Goal: Find specific page/section: Find specific page/section

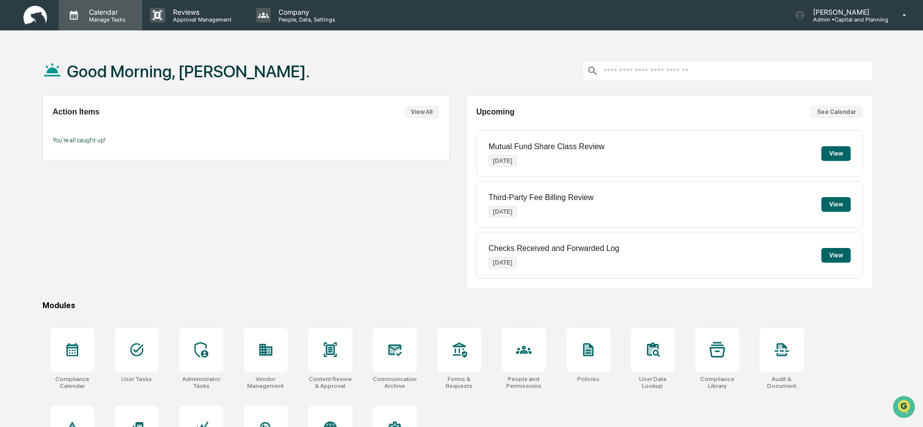
click at [108, 19] on p "Manage Tasks" at bounding box center [105, 19] width 49 height 7
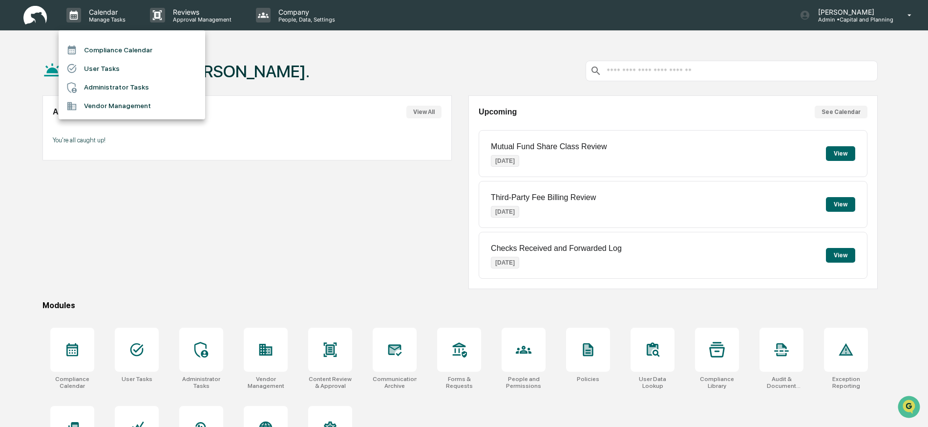
click at [110, 50] on li "Compliance Calendar" at bounding box center [132, 50] width 147 height 19
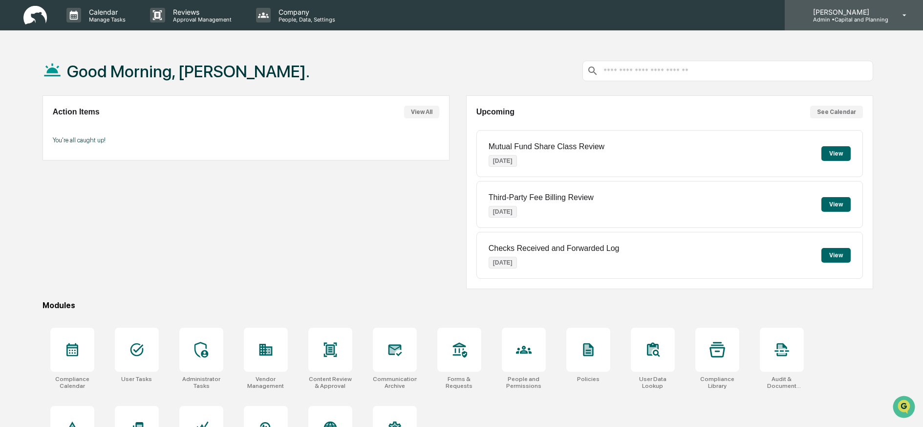
click at [827, 17] on p "Admin • Capital and Planning" at bounding box center [846, 19] width 83 height 7
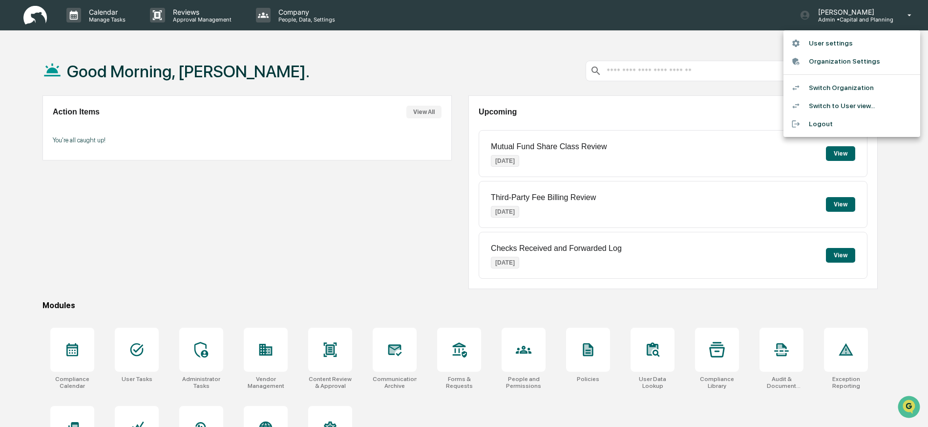
click at [822, 84] on li "Switch Organization" at bounding box center [852, 88] width 137 height 18
